Goal: Task Accomplishment & Management: Manage account settings

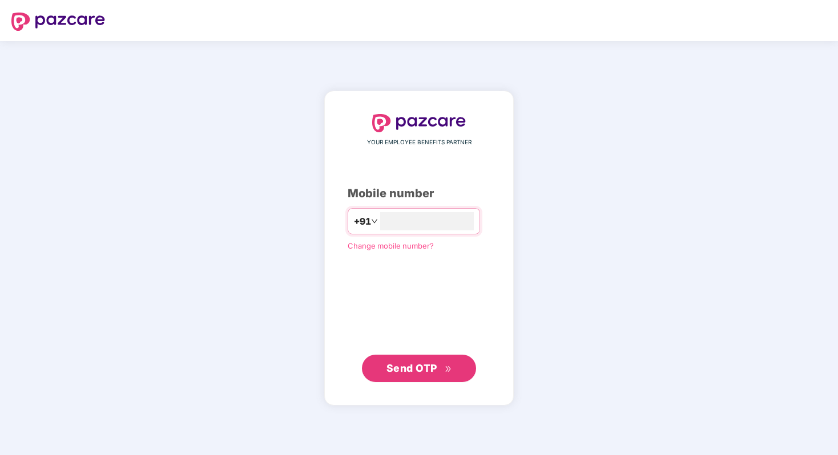
type input "**********"
click at [407, 371] on span "Send OTP" at bounding box center [411, 368] width 51 height 12
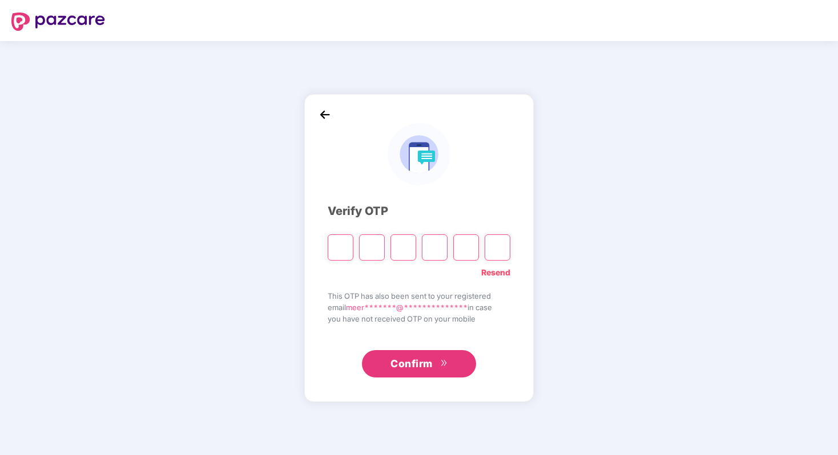
type input "*"
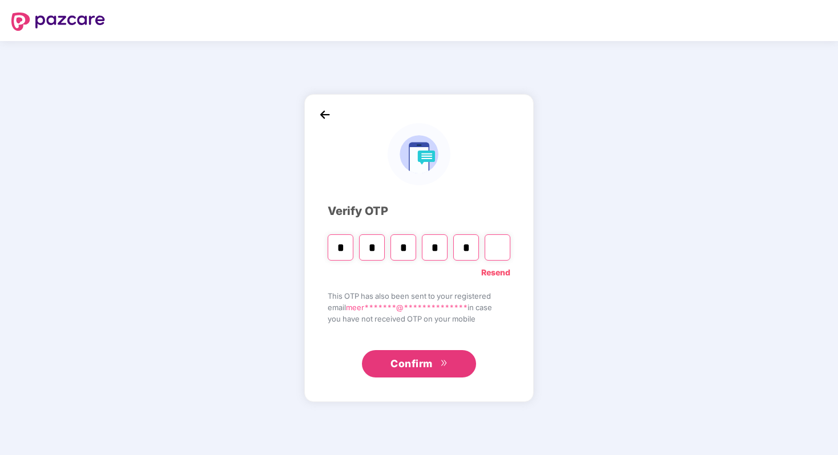
type input "*"
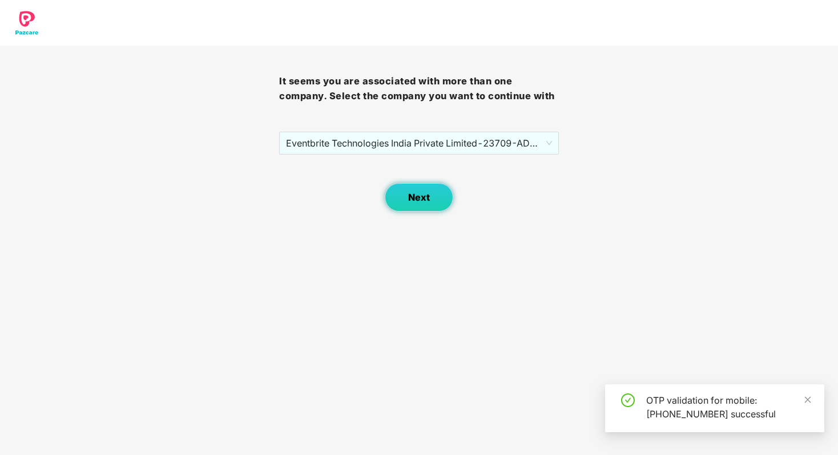
click at [397, 191] on button "Next" at bounding box center [419, 197] width 68 height 29
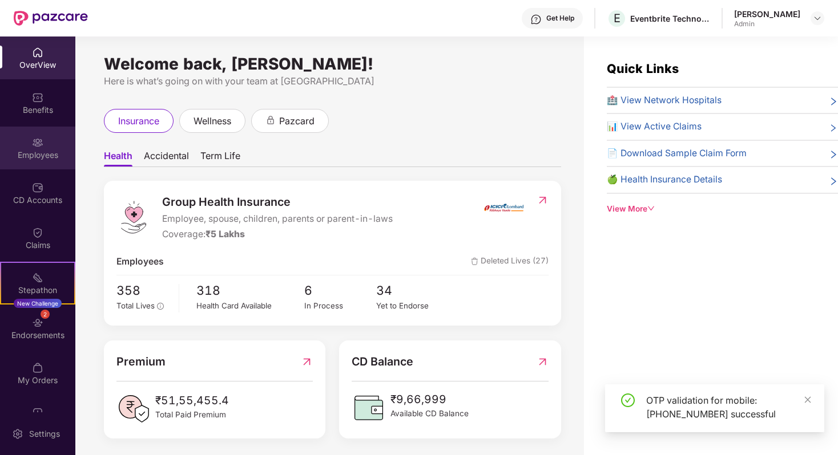
click at [39, 144] on img at bounding box center [37, 142] width 11 height 11
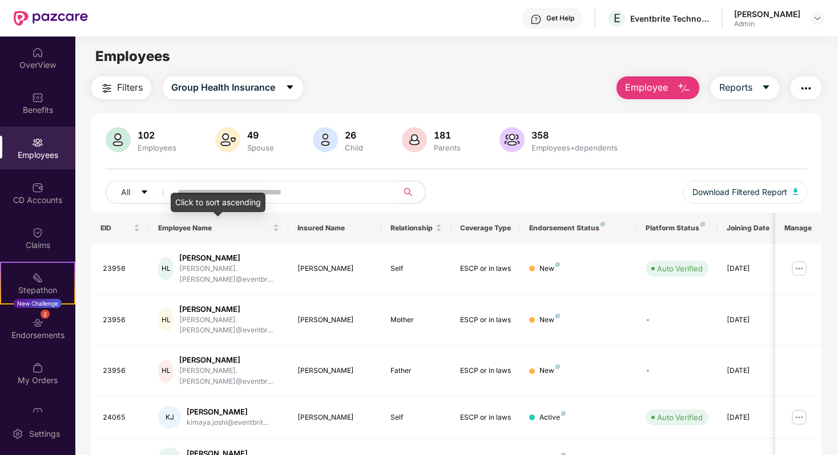
click at [233, 190] on input "text" at bounding box center [279, 192] width 205 height 17
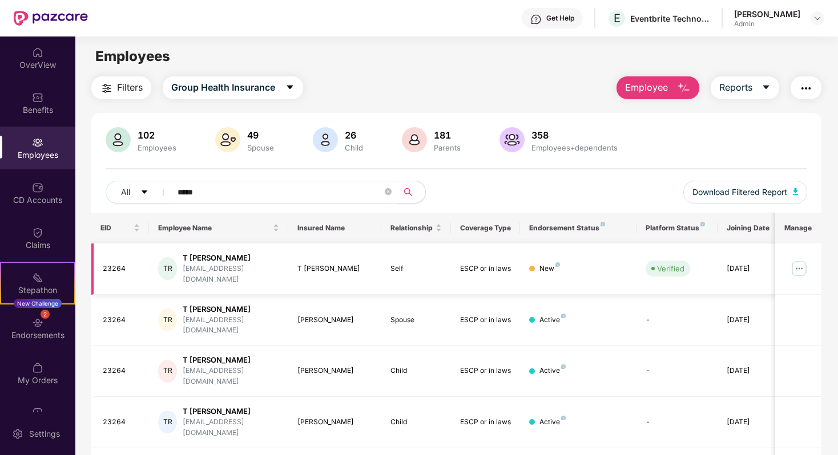
type input "*****"
click at [797, 260] on img at bounding box center [799, 269] width 18 height 18
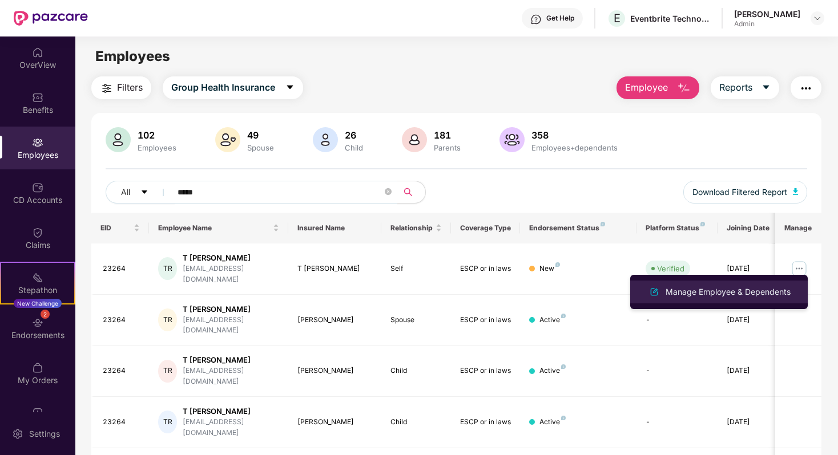
click at [735, 290] on div "Manage Employee & Dependents" at bounding box center [728, 292] width 130 height 13
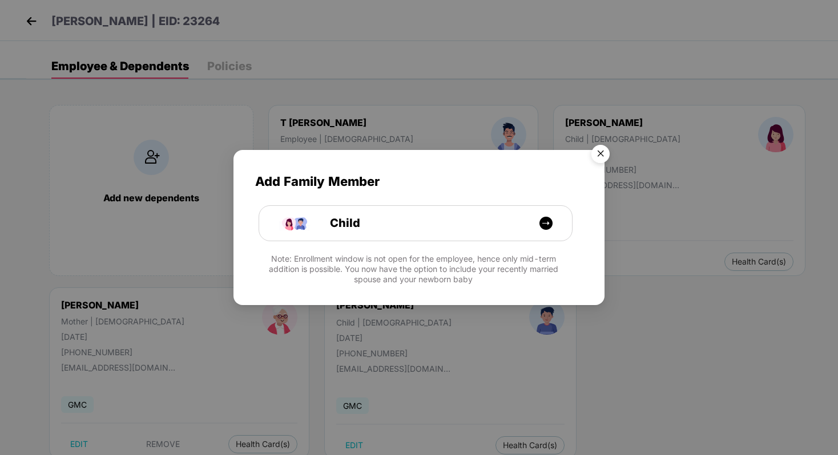
click at [597, 146] on img "Close" at bounding box center [600, 156] width 32 height 32
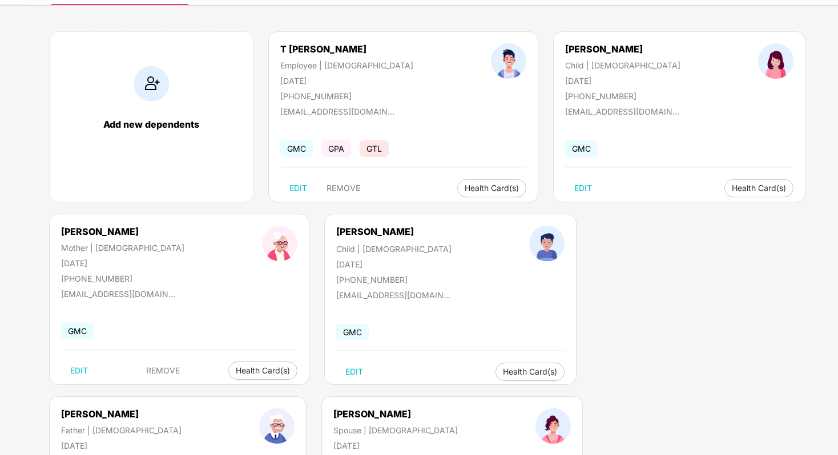
scroll to position [75, 0]
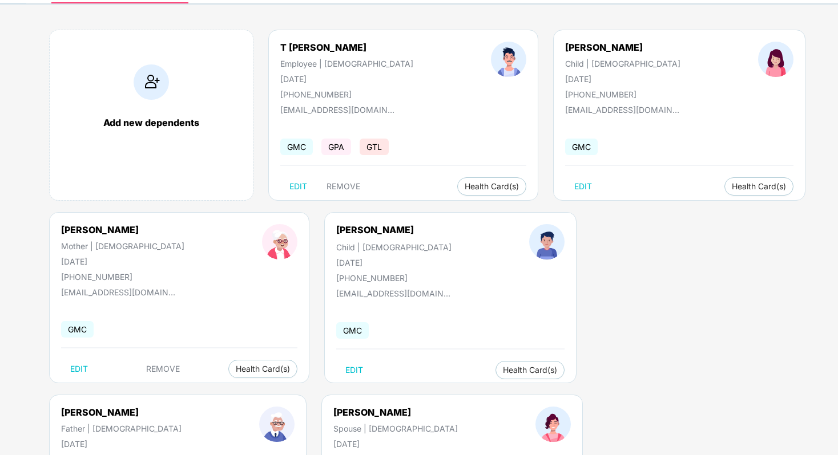
click at [714, 391] on span "Health Insurance(ESCP or parent-in-law)" at bounding box center [672, 392] width 171 height 13
